Goal: Information Seeking & Learning: Learn about a topic

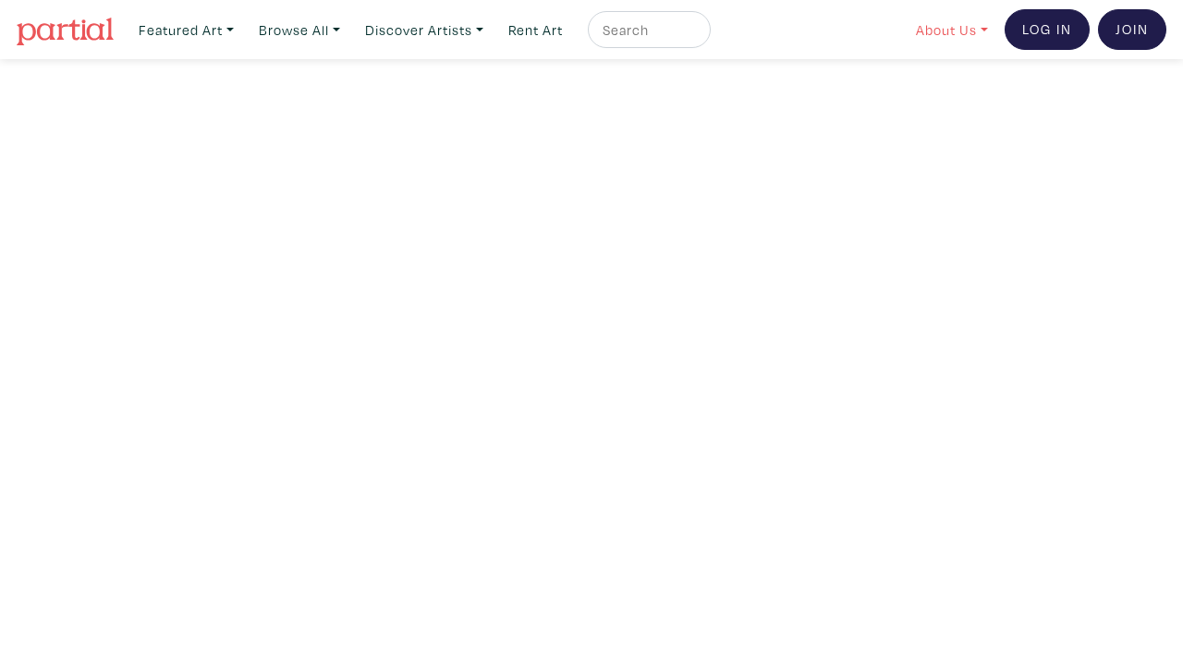
click at [951, 36] on link "About Us" at bounding box center [952, 30] width 89 height 38
click at [951, 90] on link "About Us" at bounding box center [1002, 85] width 152 height 17
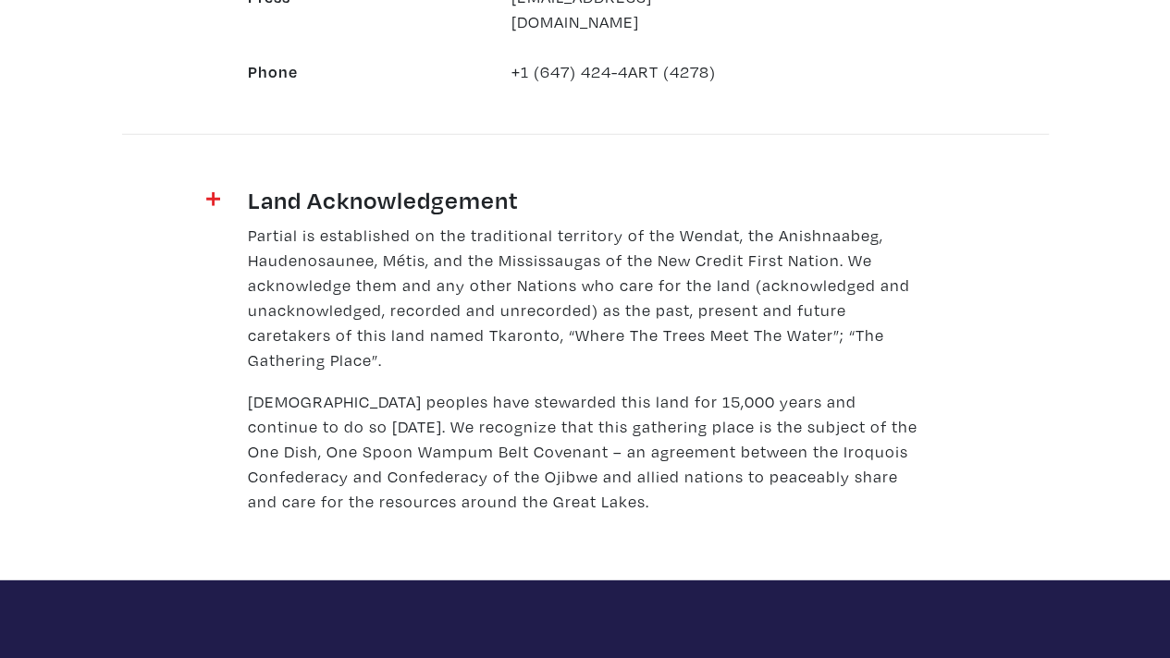
scroll to position [2312, 0]
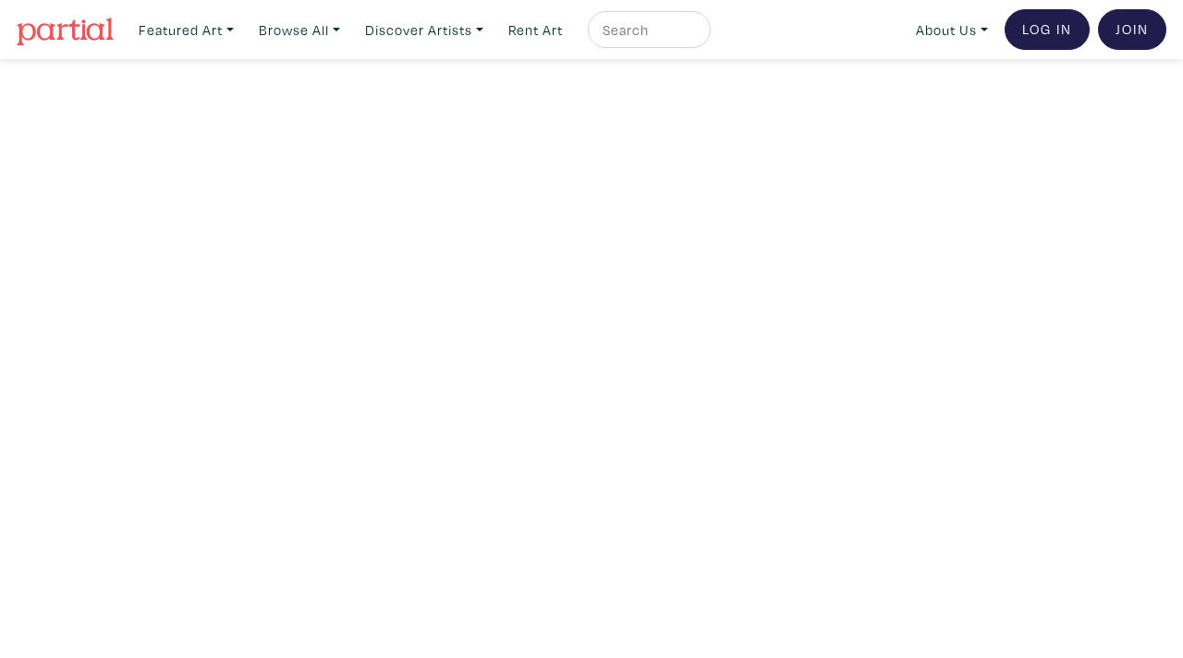
click at [83, 32] on img at bounding box center [65, 32] width 97 height 28
click at [945, 26] on link "About Us" at bounding box center [952, 30] width 89 height 38
click at [951, 84] on link "About Us" at bounding box center [1002, 85] width 152 height 17
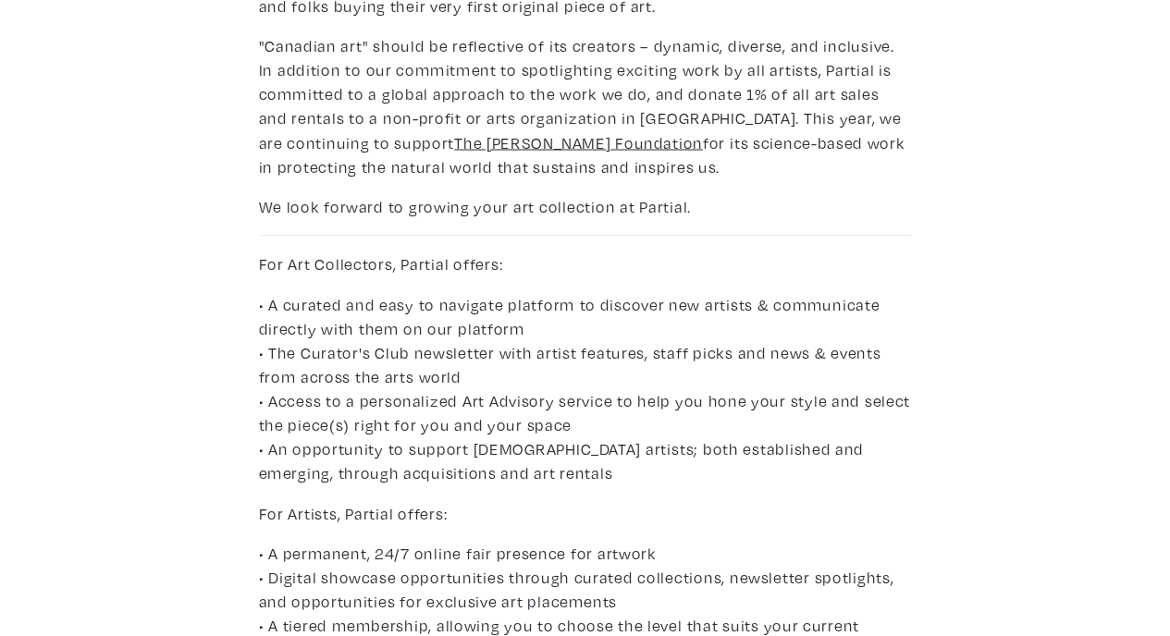
scroll to position [827, 0]
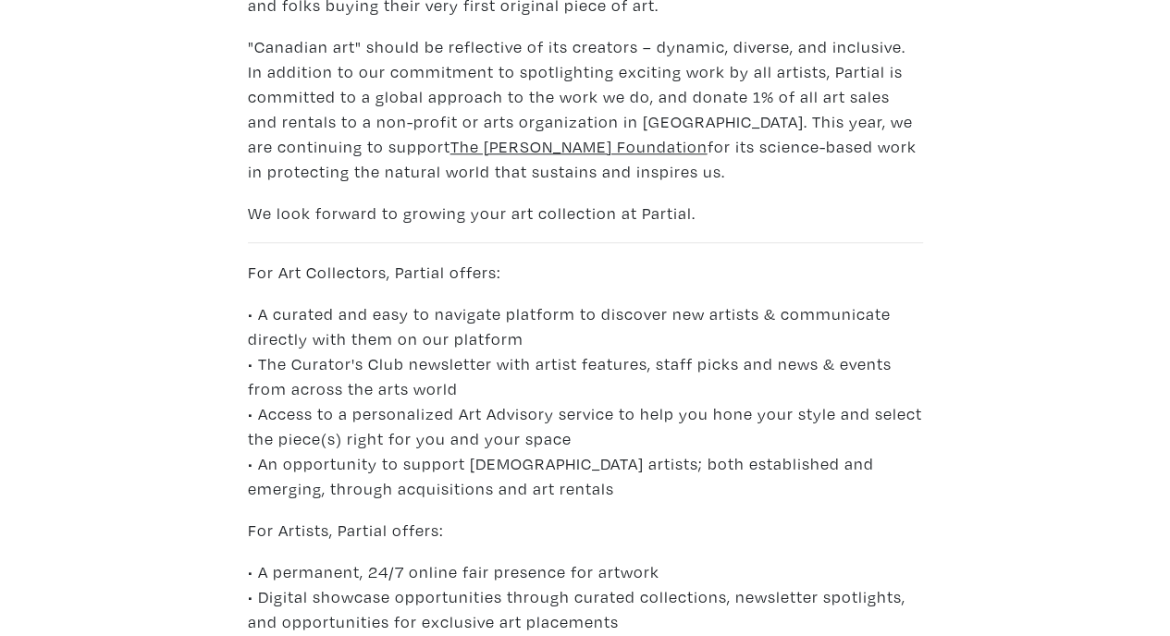
click at [281, 156] on p ""Canadian art" should be reflective of its creators – dynamic, diverse, and inc…" at bounding box center [585, 109] width 675 height 150
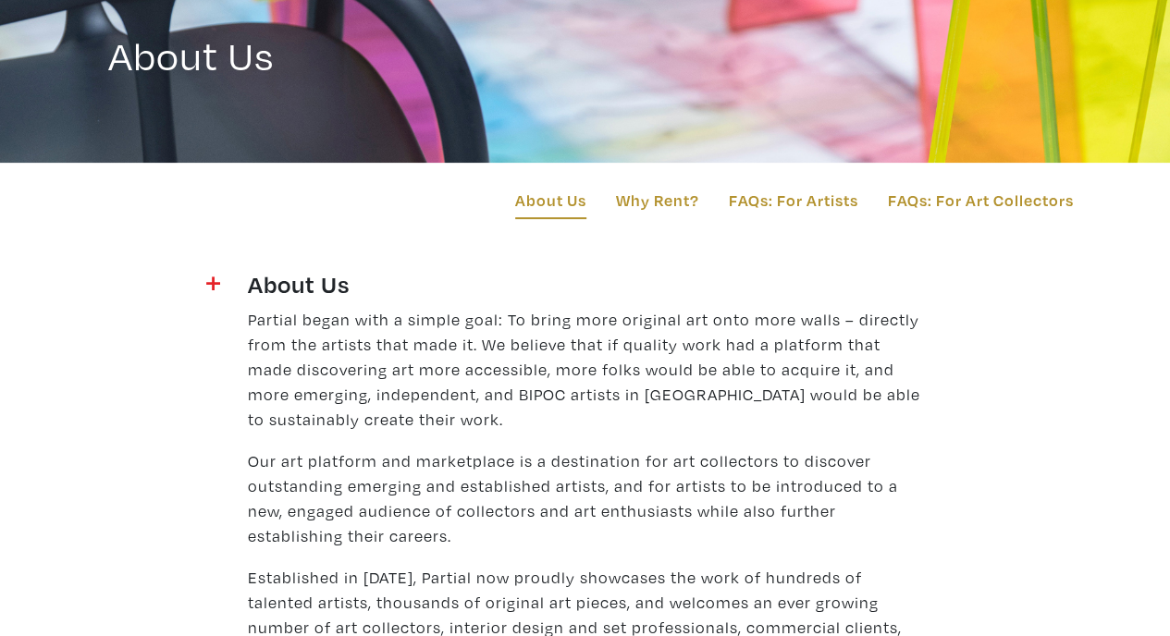
scroll to position [0, 0]
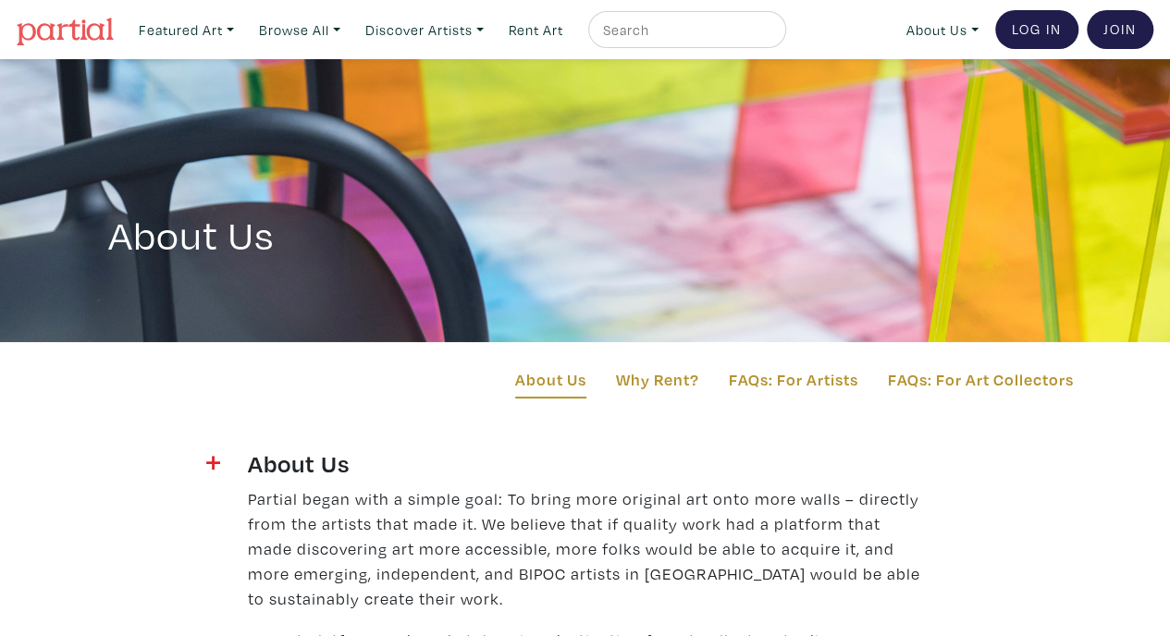
click at [47, 27] on img at bounding box center [65, 32] width 97 height 28
